Goal: Task Accomplishment & Management: Manage account settings

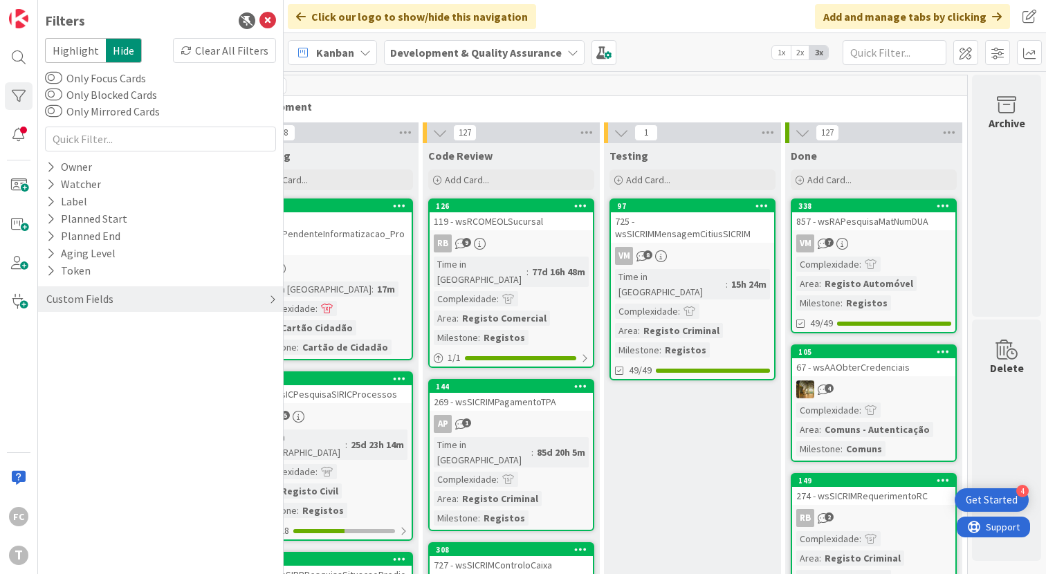
click at [276, 302] on div "Custom Fields" at bounding box center [160, 299] width 245 height 26
click at [48, 329] on icon at bounding box center [50, 328] width 9 height 12
click at [53, 385] on icon at bounding box center [53, 385] width 10 height 10
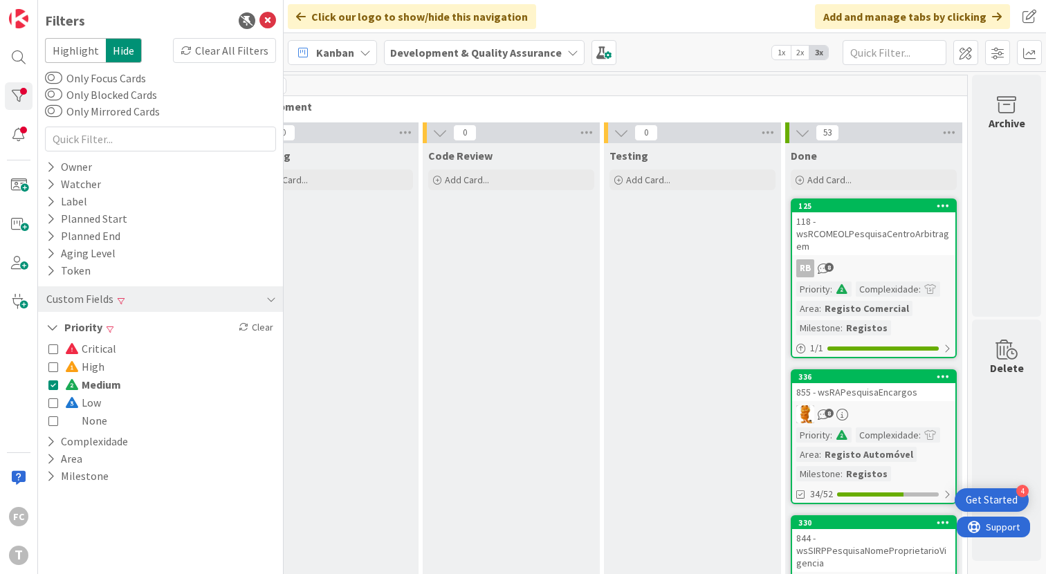
click at [53, 385] on icon at bounding box center [53, 385] width 10 height 10
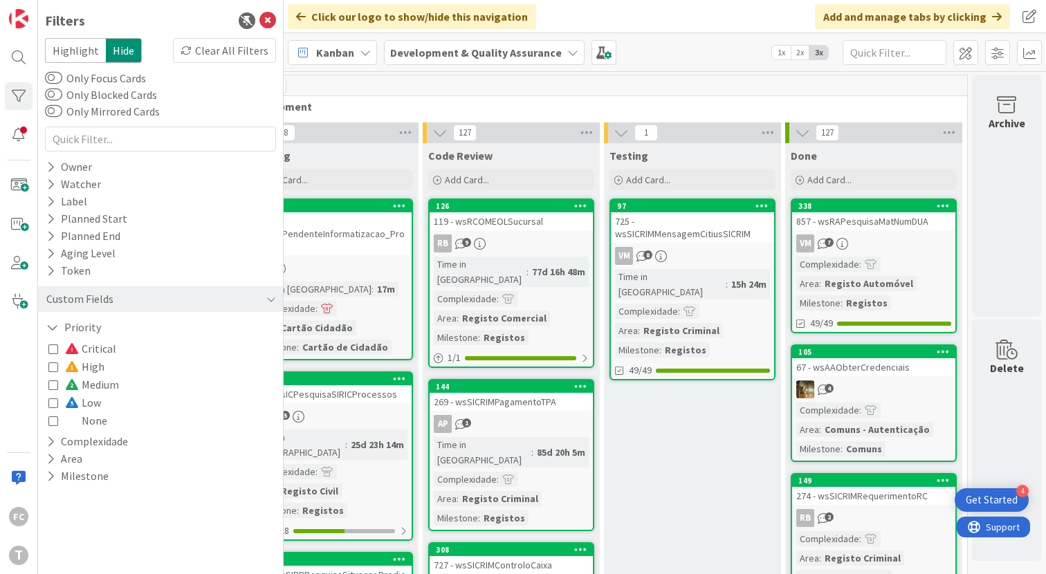
click at [55, 351] on icon at bounding box center [53, 349] width 10 height 10
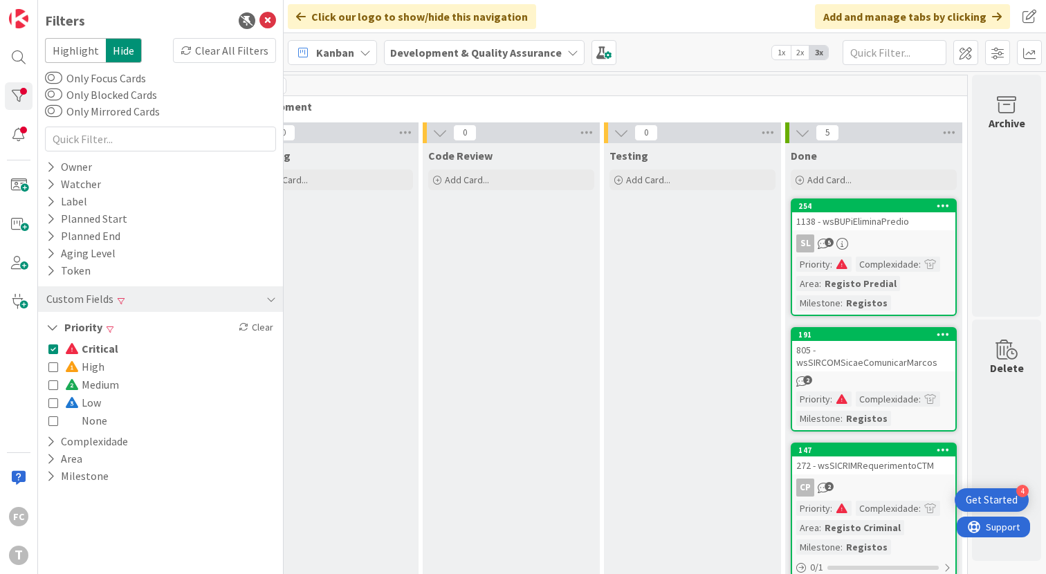
click at [55, 351] on icon at bounding box center [53, 349] width 10 height 10
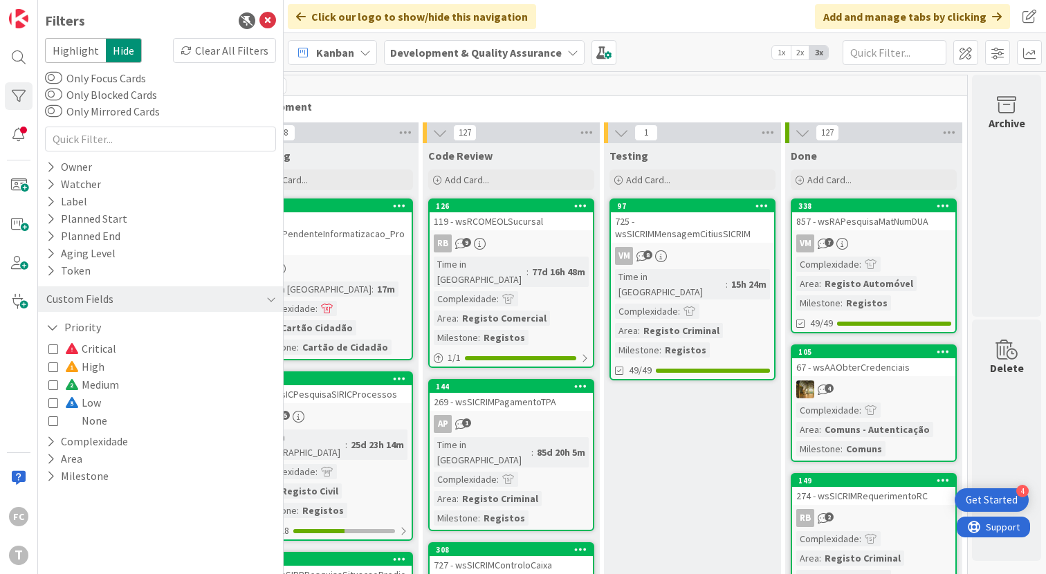
click at [53, 365] on icon at bounding box center [53, 367] width 10 height 10
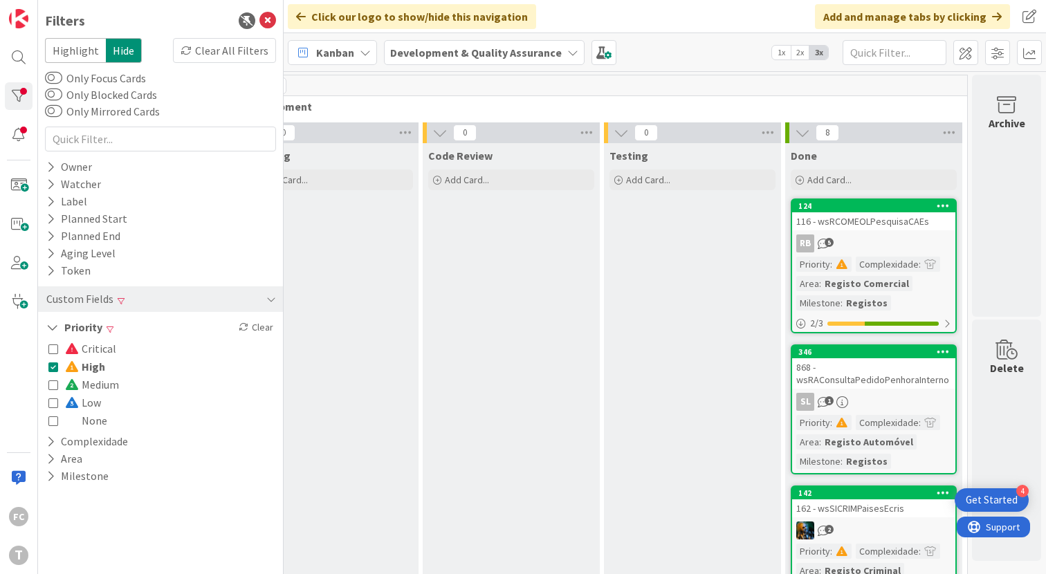
click at [53, 365] on icon at bounding box center [53, 367] width 10 height 10
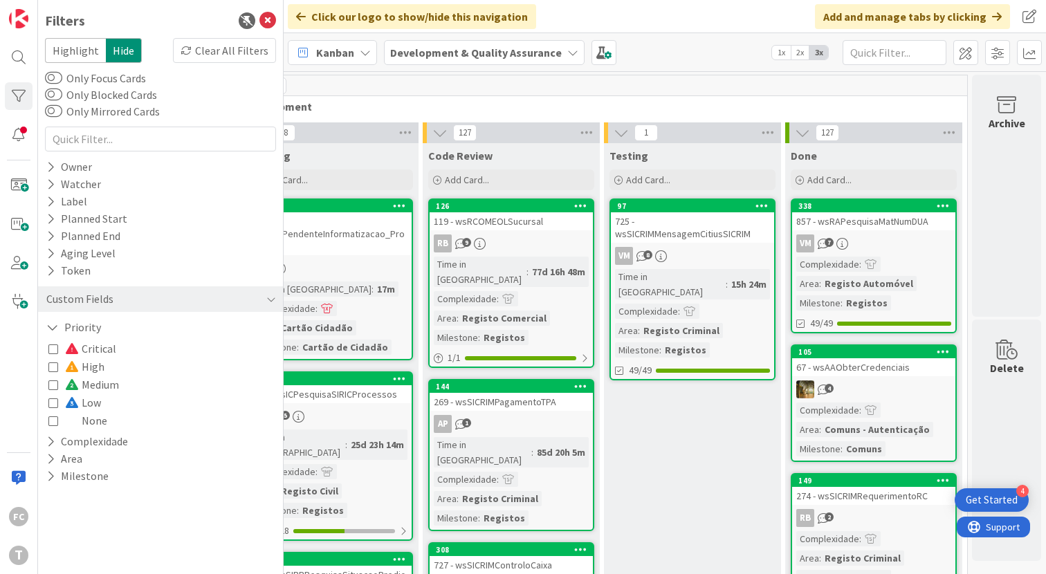
click at [53, 385] on icon at bounding box center [53, 385] width 10 height 10
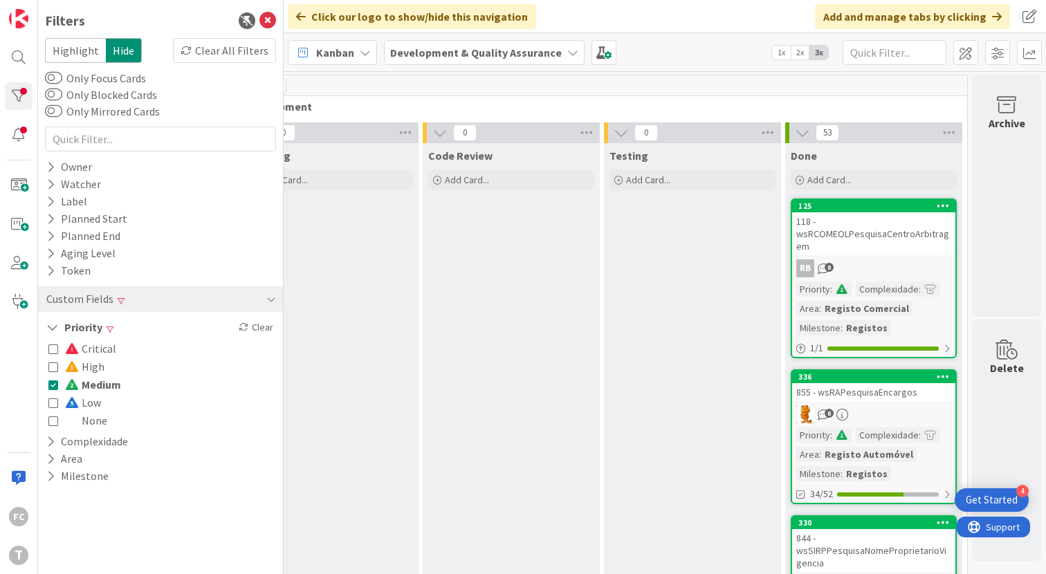
click at [53, 385] on icon at bounding box center [53, 385] width 10 height 10
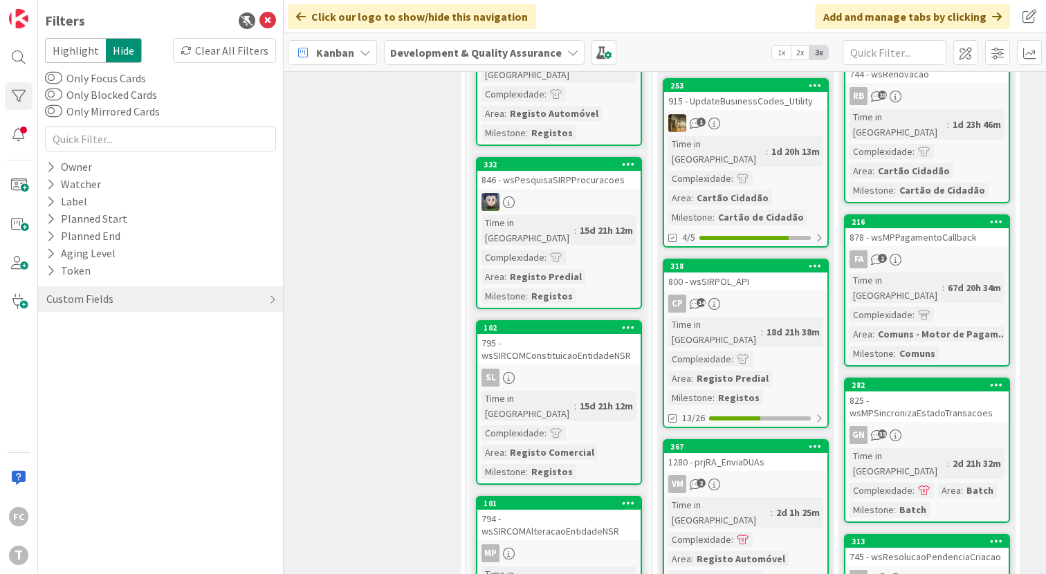
scroll to position [1281, 373]
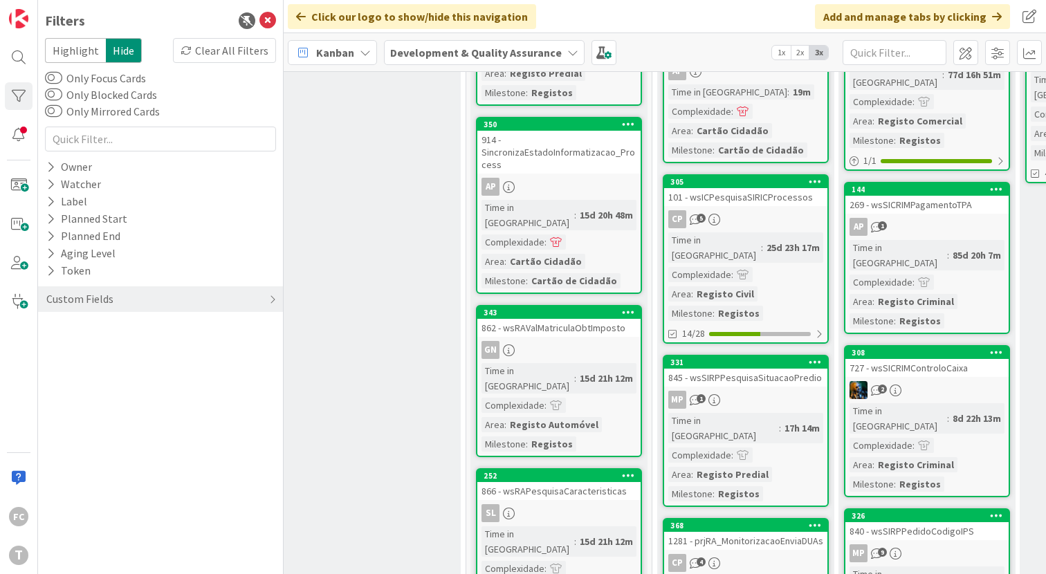
scroll to position [203, 374]
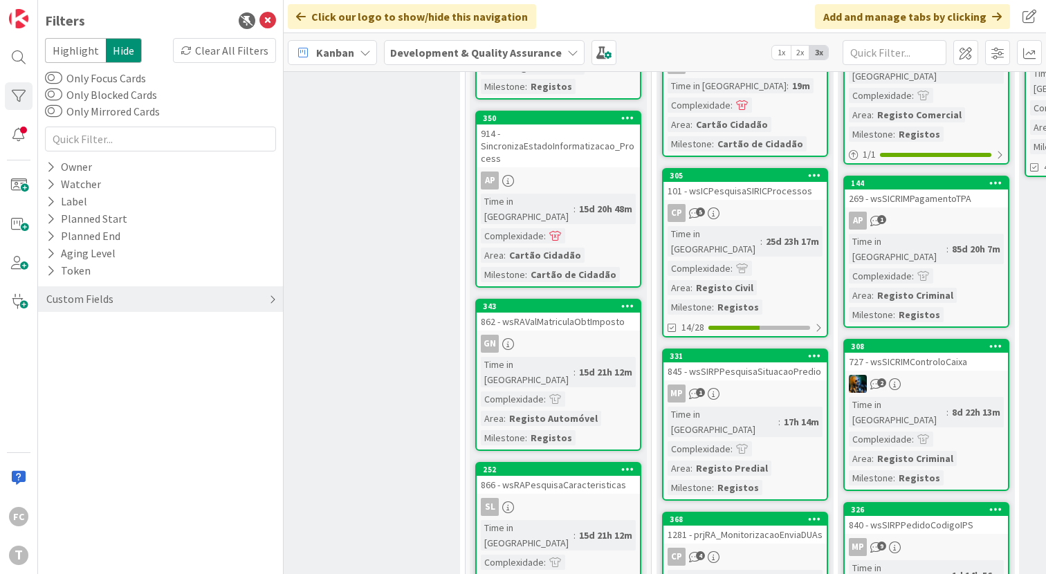
click at [226, 293] on div "Custom Fields" at bounding box center [160, 299] width 245 height 26
click at [55, 353] on button "Area" at bounding box center [64, 361] width 39 height 17
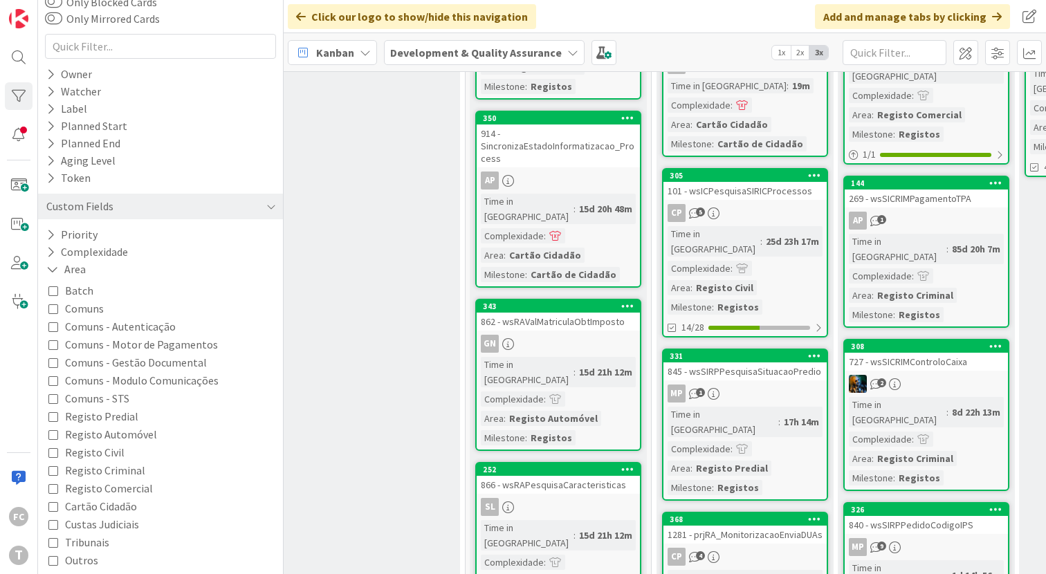
scroll to position [137, 0]
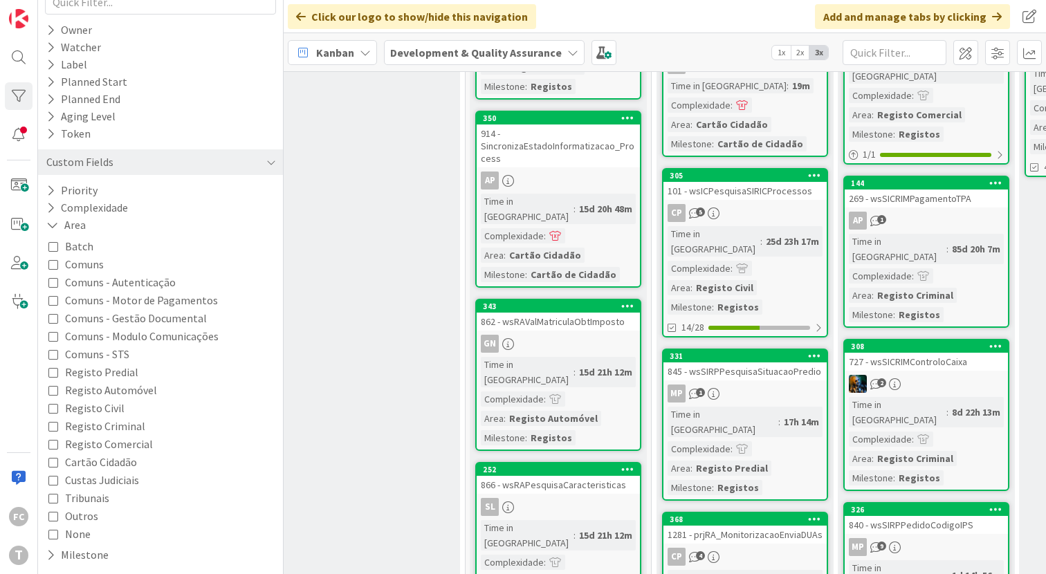
click at [56, 497] on icon at bounding box center [53, 498] width 10 height 10
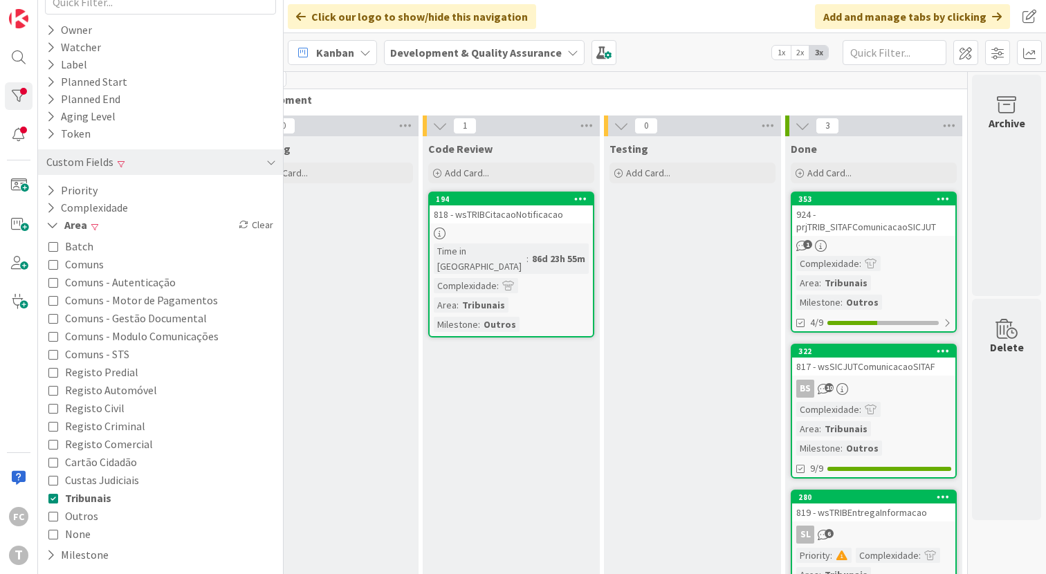
scroll to position [66, 789]
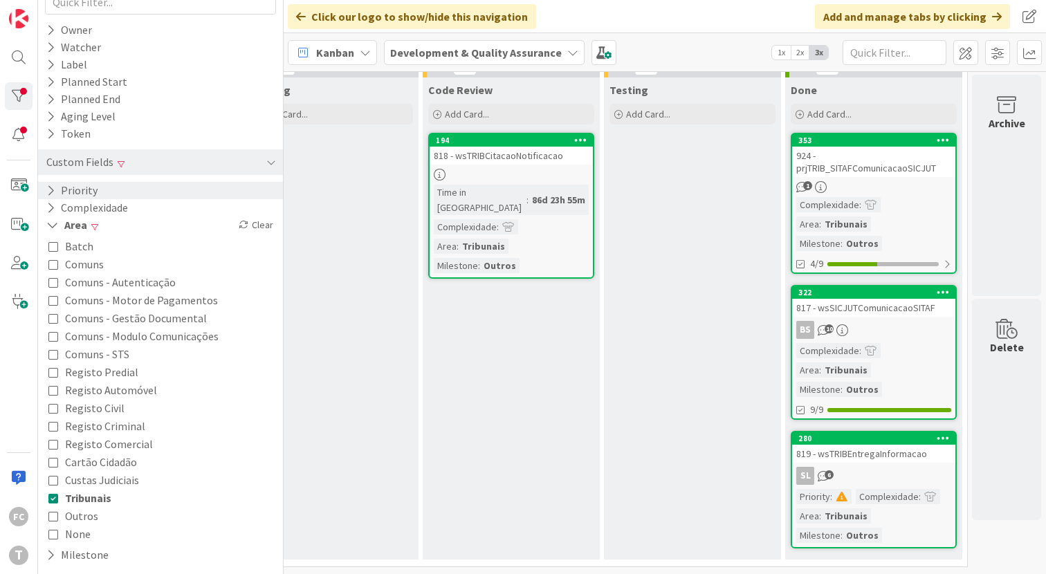
click at [49, 186] on icon at bounding box center [50, 191] width 9 height 12
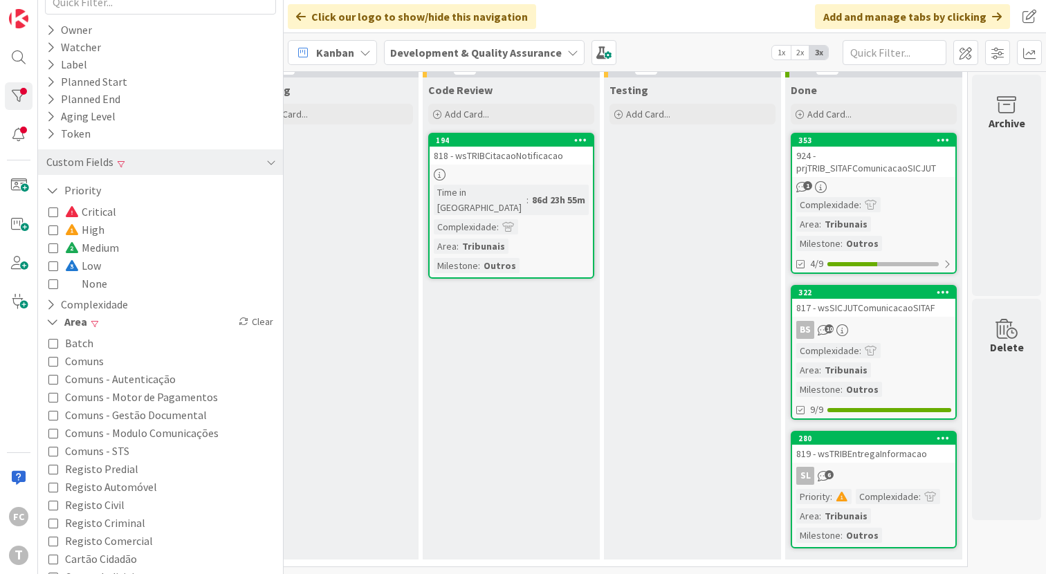
click at [54, 246] on icon at bounding box center [53, 248] width 10 height 10
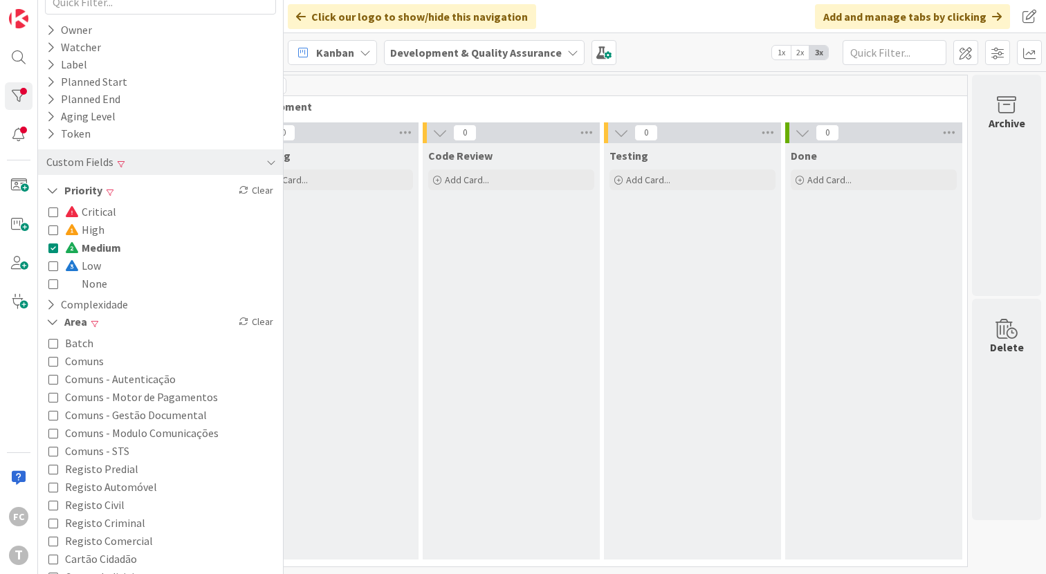
click at [54, 246] on icon at bounding box center [53, 248] width 10 height 10
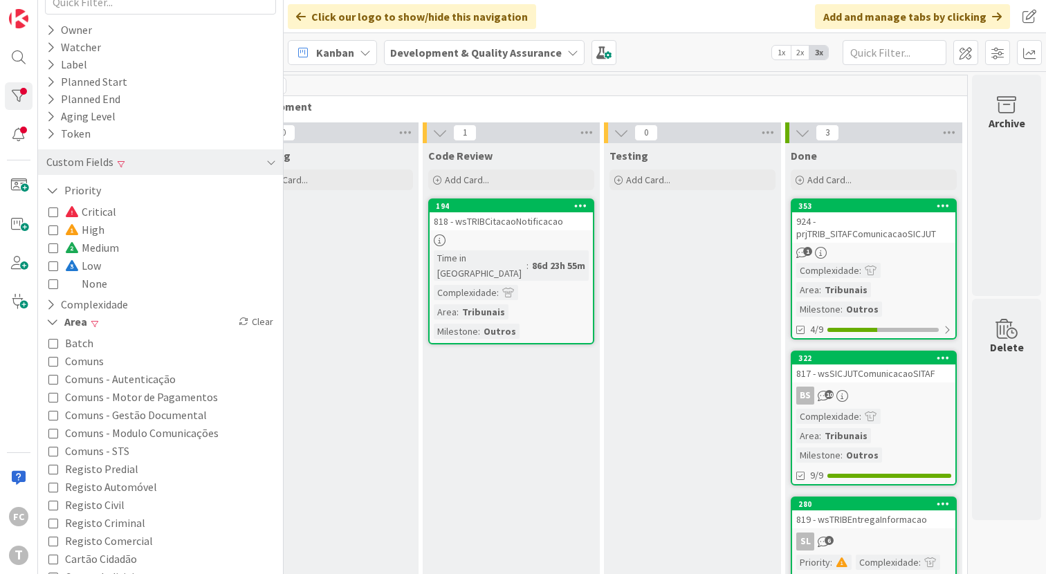
click at [53, 288] on icon at bounding box center [53, 284] width 10 height 10
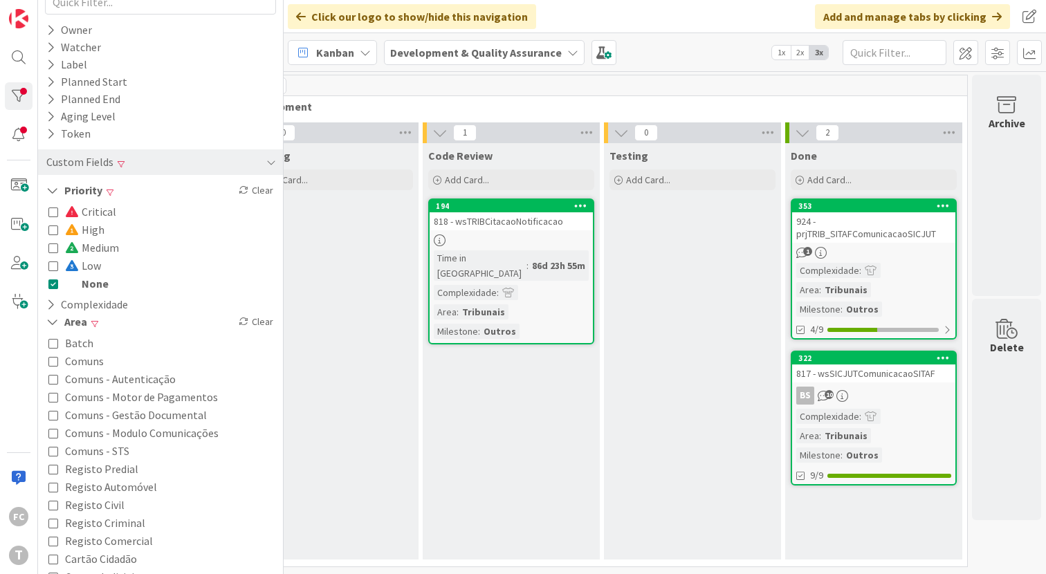
click at [53, 288] on icon at bounding box center [53, 284] width 10 height 10
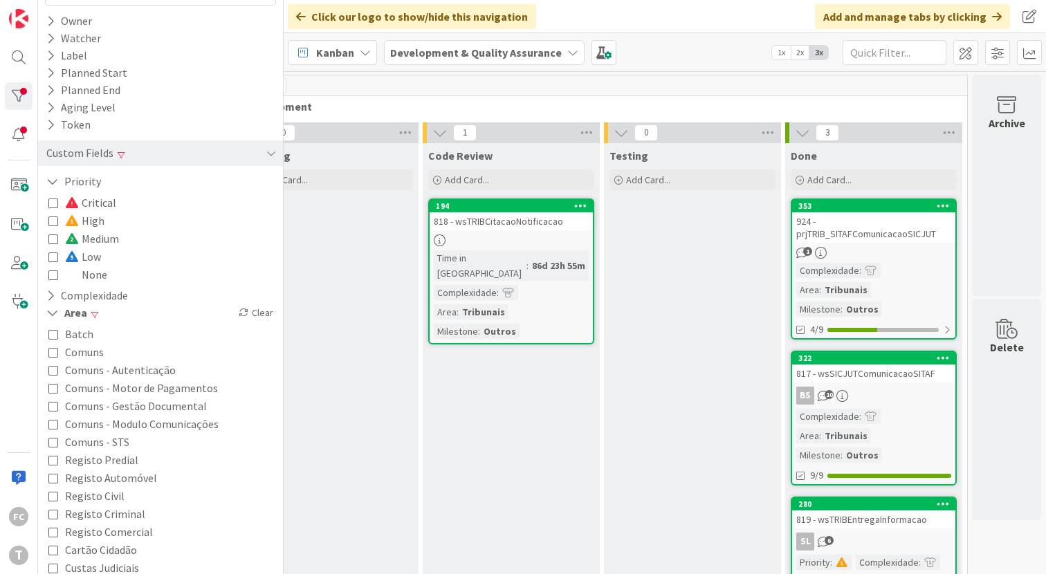
scroll to position [234, 0]
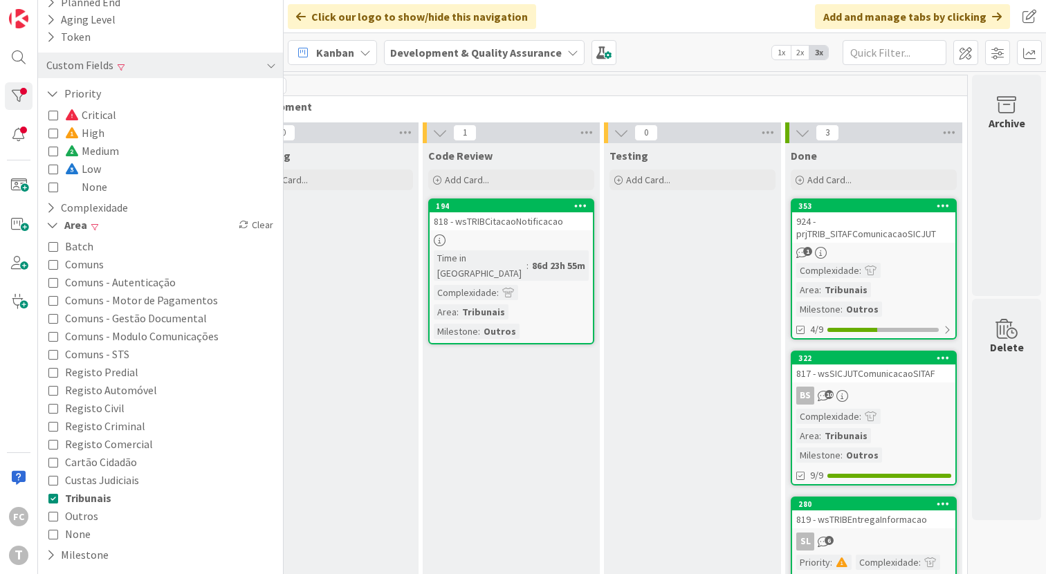
click at [53, 267] on icon at bounding box center [53, 264] width 10 height 10
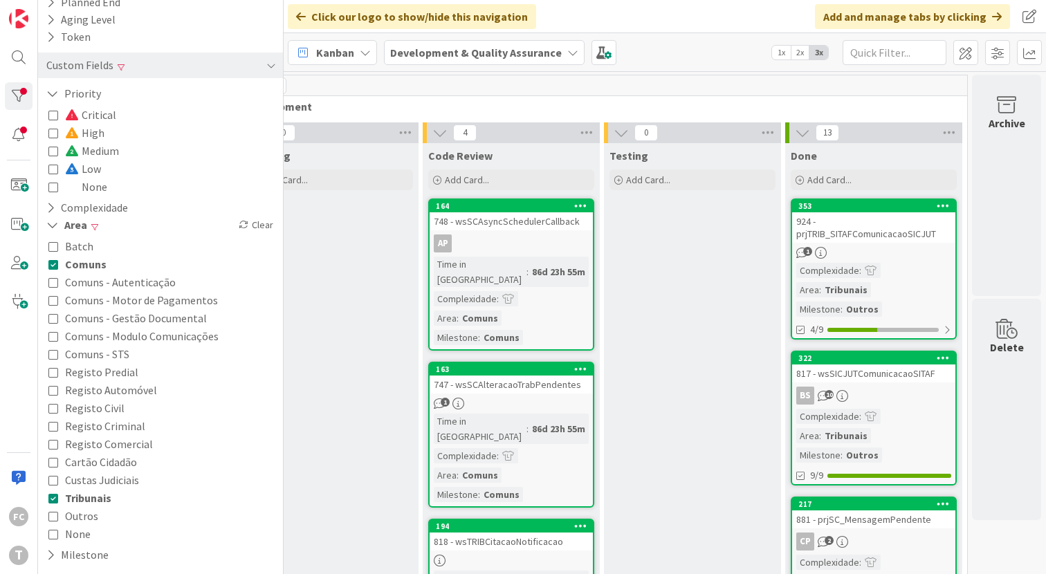
click at [55, 499] on icon at bounding box center [53, 498] width 10 height 10
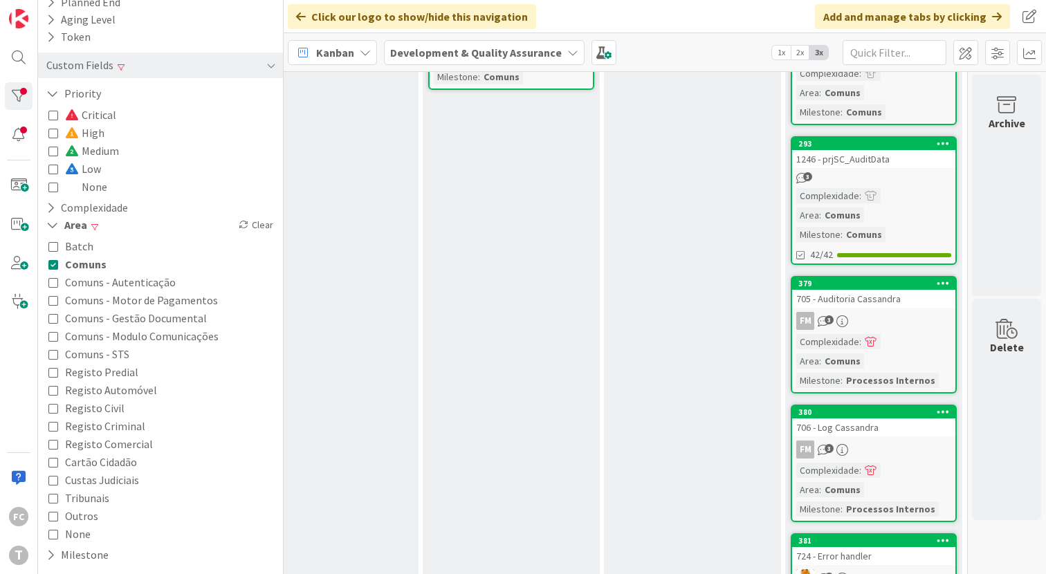
scroll to position [563, 789]
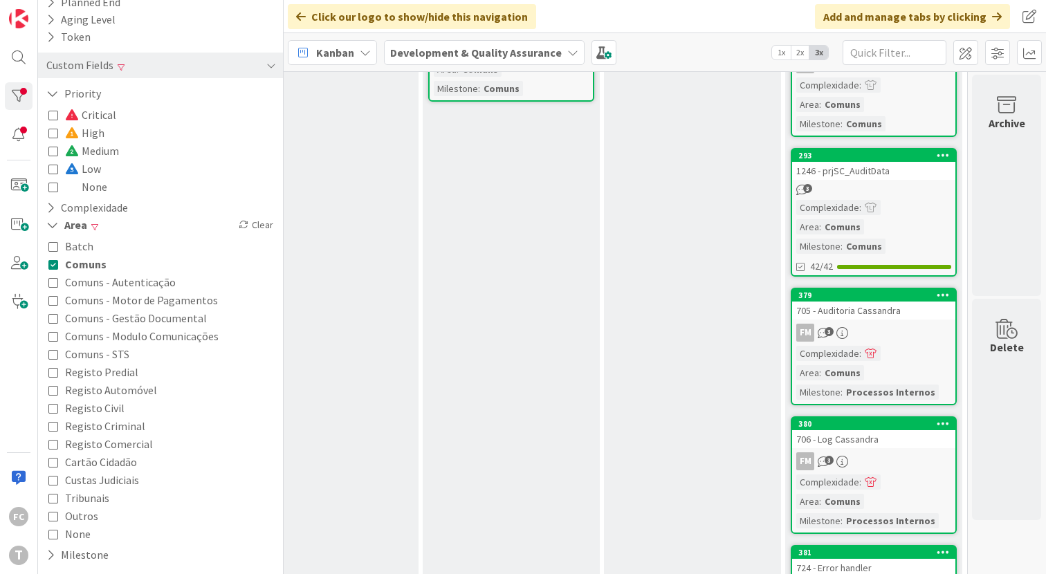
click at [54, 147] on icon at bounding box center [53, 151] width 10 height 10
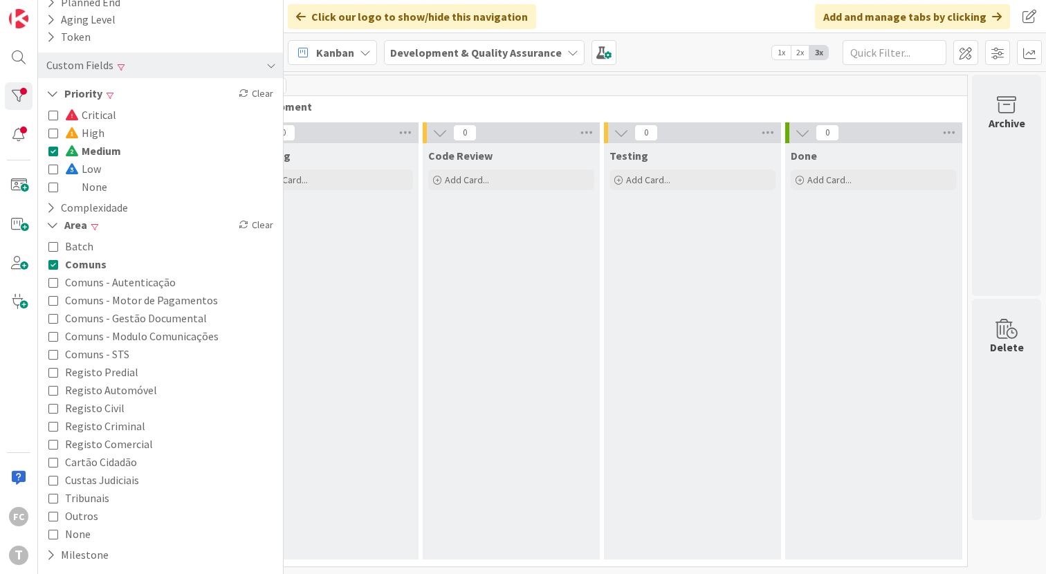
click at [54, 147] on icon at bounding box center [53, 151] width 10 height 10
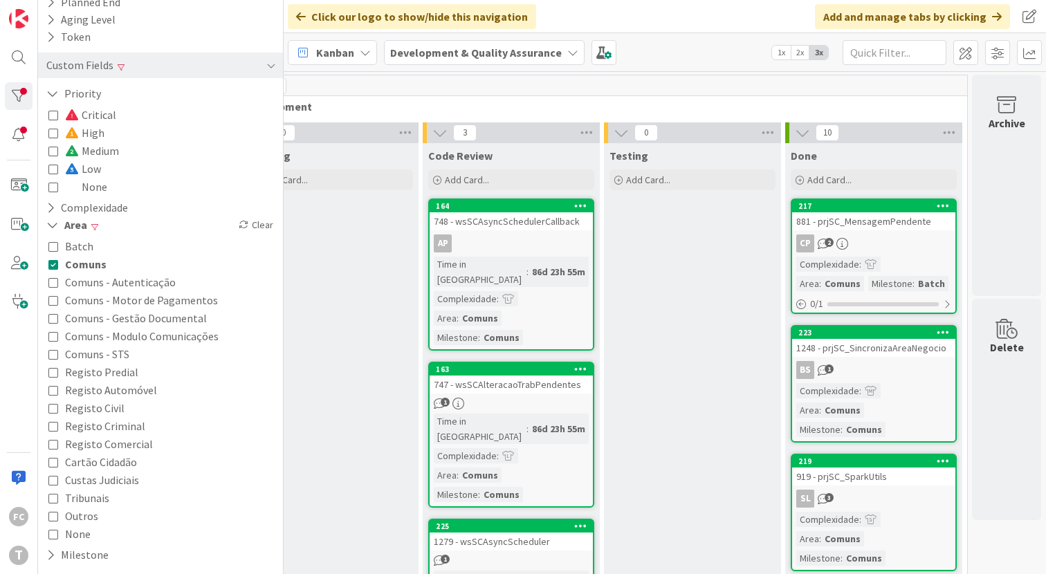
click at [55, 268] on icon at bounding box center [53, 264] width 10 height 10
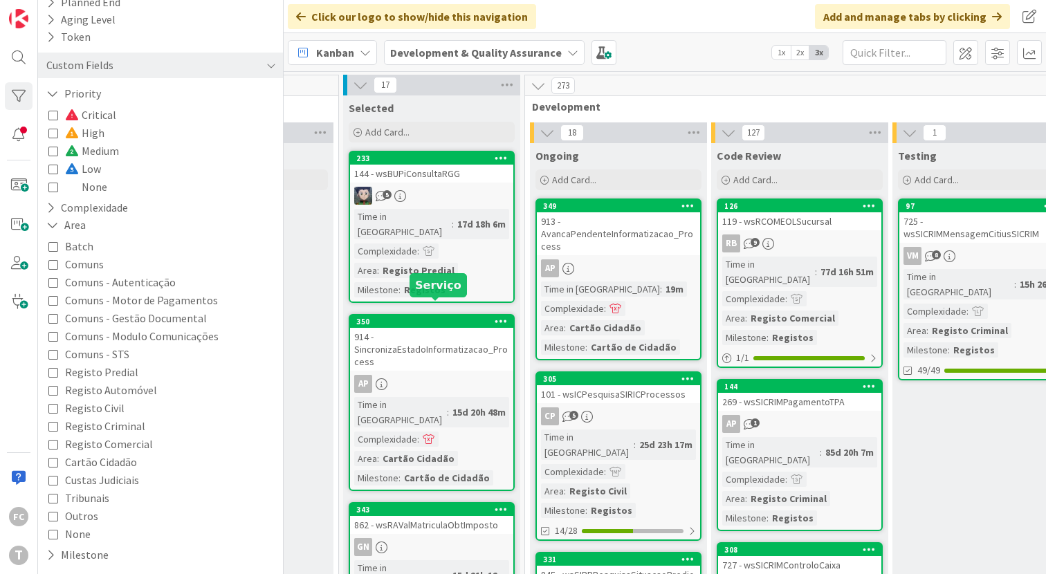
scroll to position [0, 499]
